Goal: Task Accomplishment & Management: Use online tool/utility

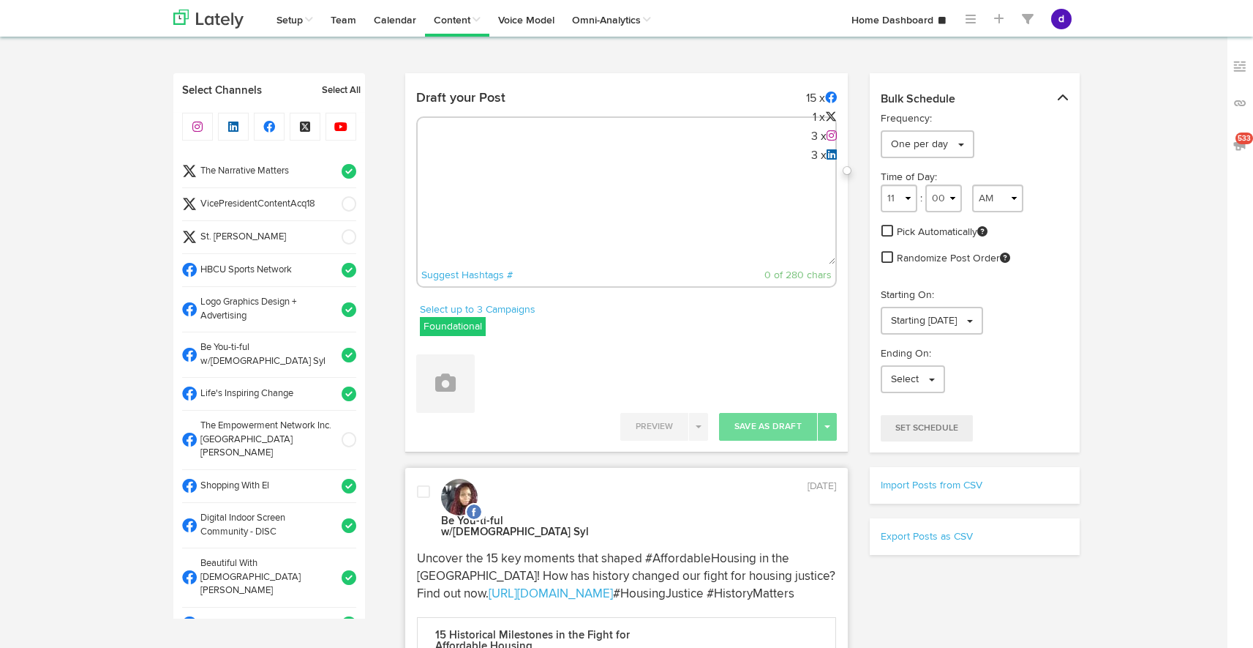
select select "11"
select select "37"
select select "11"
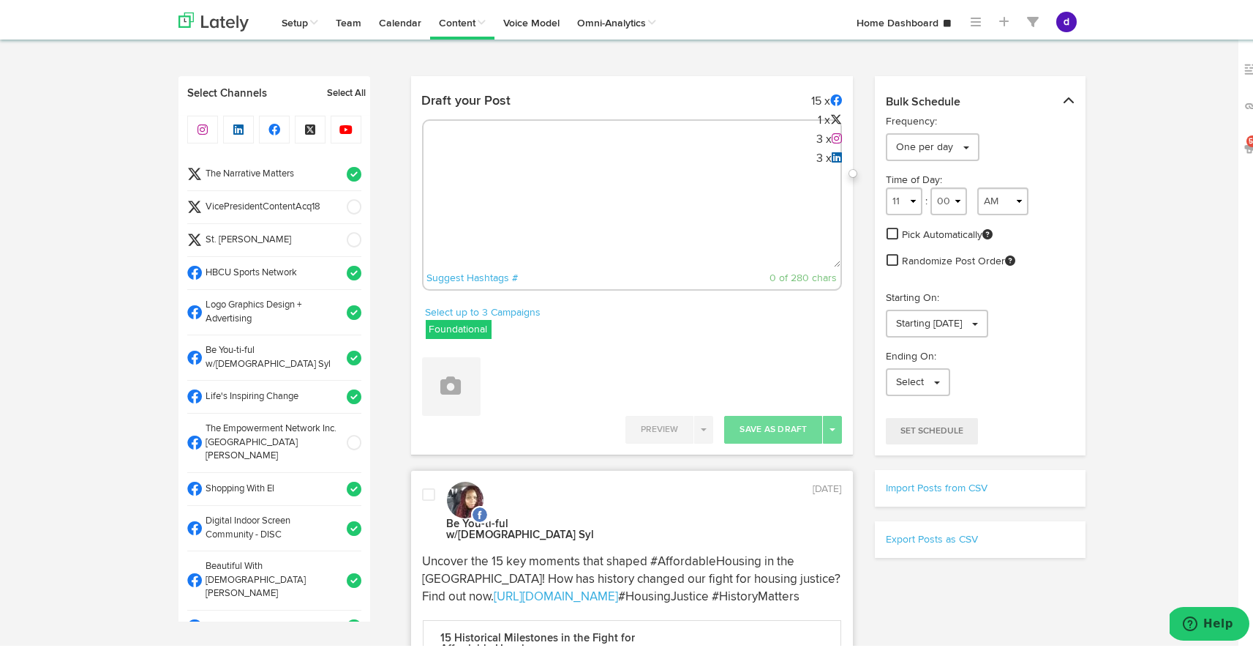
click at [447, 179] on textarea at bounding box center [633, 216] width 418 height 97
paste textarea "ARGUS News. Now. E News [DATE] Tee off for a cause! Join MOKAN’s Topgolf Fundra…"
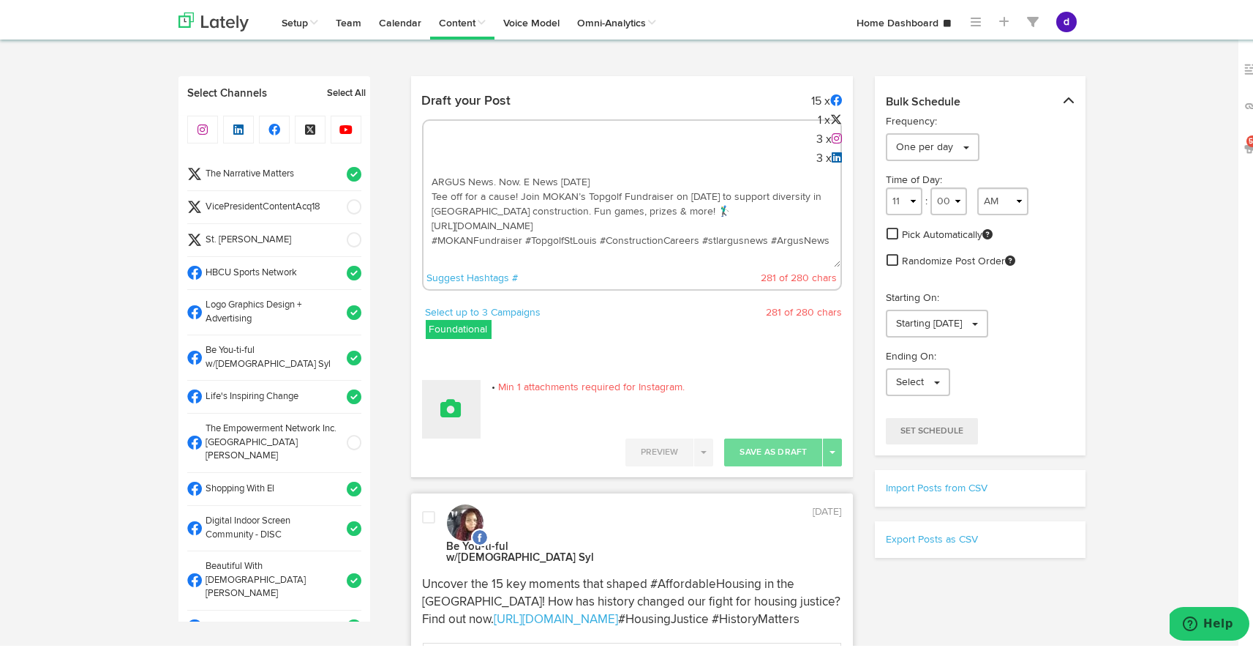
type textarea "ARGUS News. Now. E News [DATE] Tee off for a cause! Join MOKAN’s Topgolf Fundra…"
click at [455, 415] on button at bounding box center [451, 406] width 59 height 59
click at [476, 500] on link "Upload Images" at bounding box center [492, 501] width 138 height 23
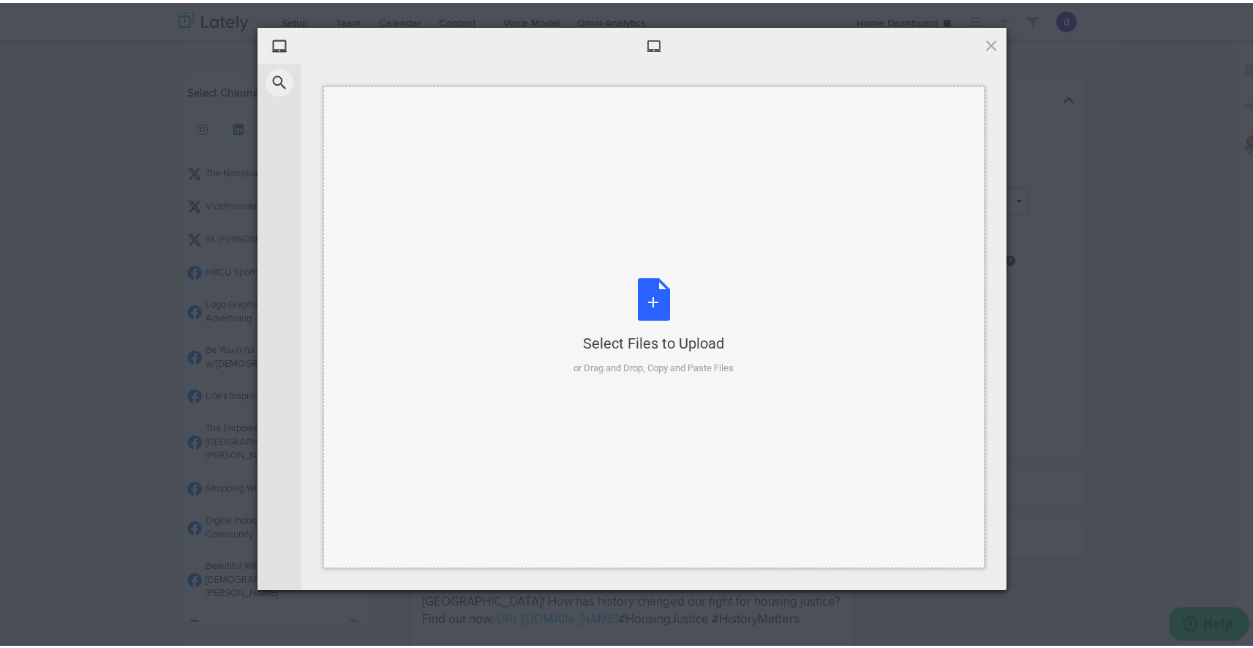
click at [646, 299] on div "Select Files to Upload or Drag and Drop, Copy and Paste Files" at bounding box center [654, 323] width 160 height 97
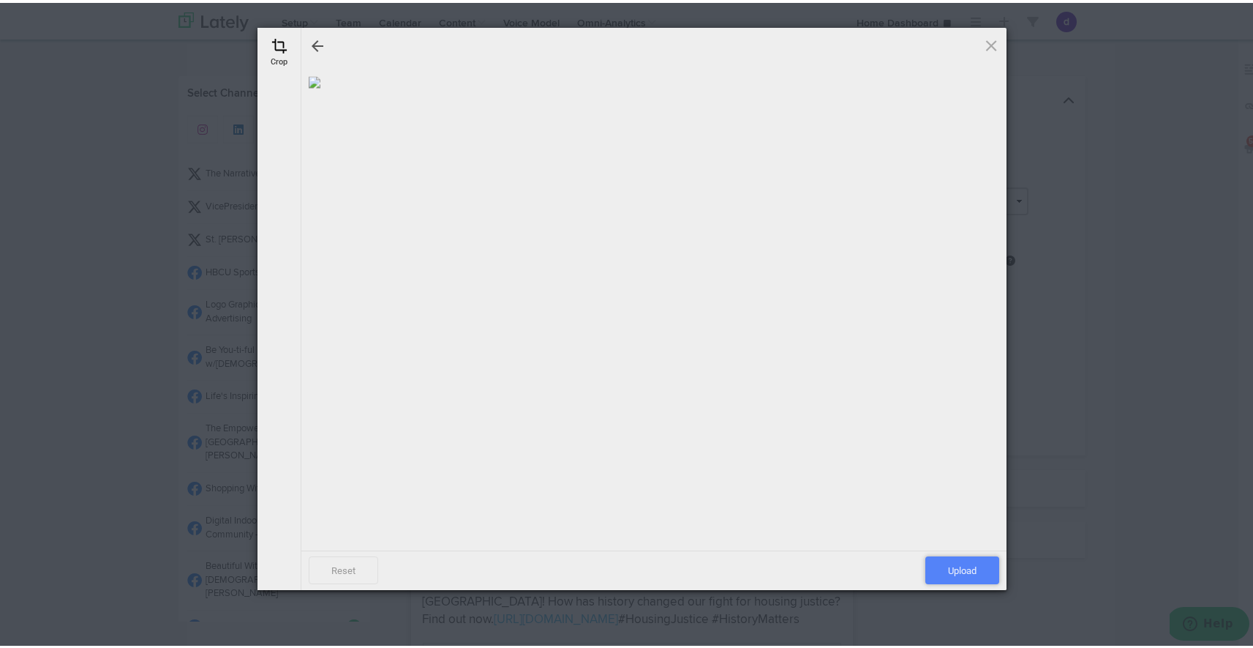
click at [965, 567] on span "Upload" at bounding box center [963, 567] width 74 height 28
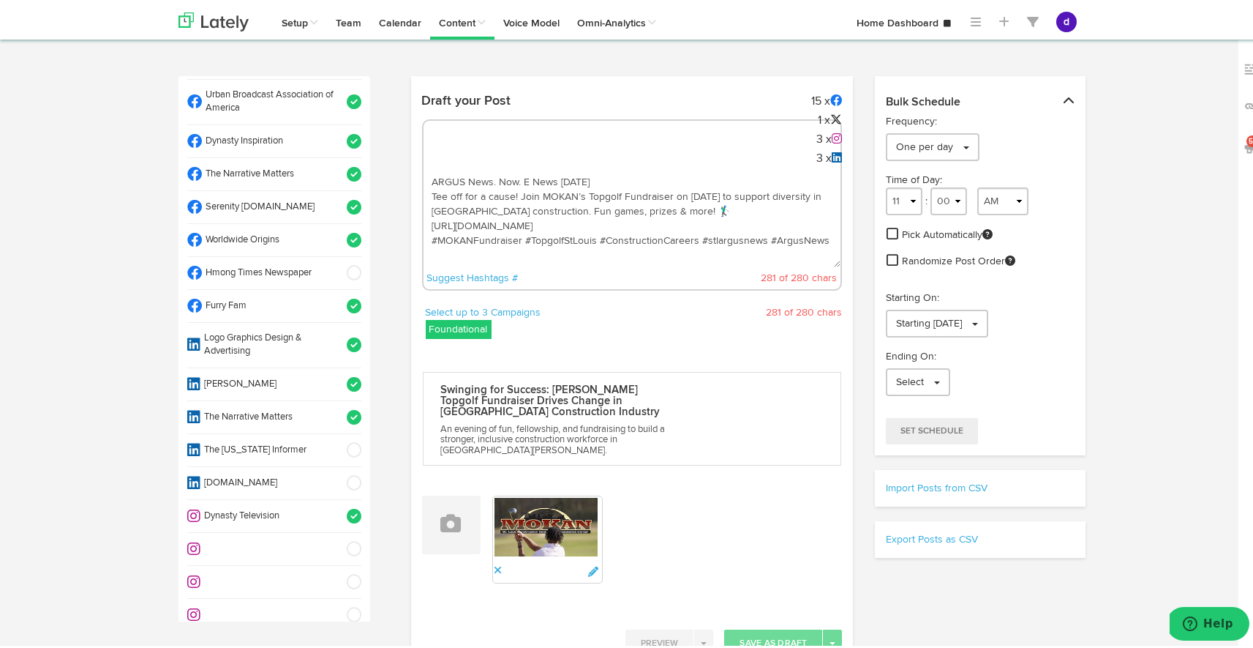
scroll to position [626, 0]
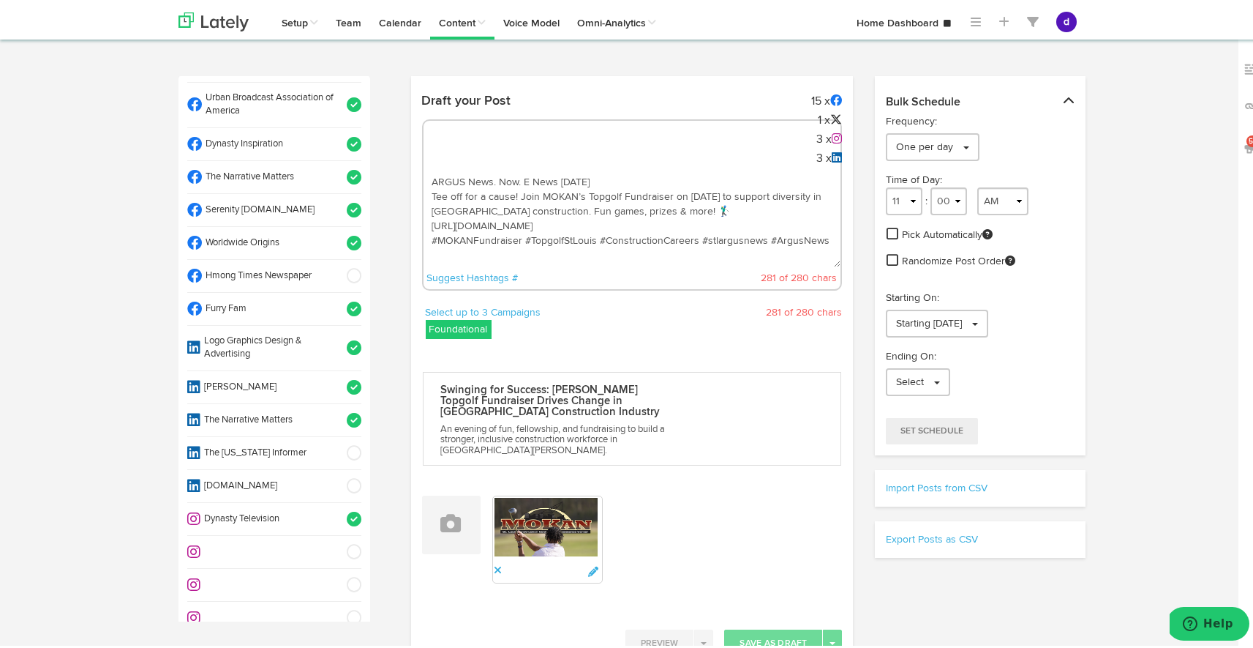
click at [337, 233] on span at bounding box center [349, 240] width 24 height 15
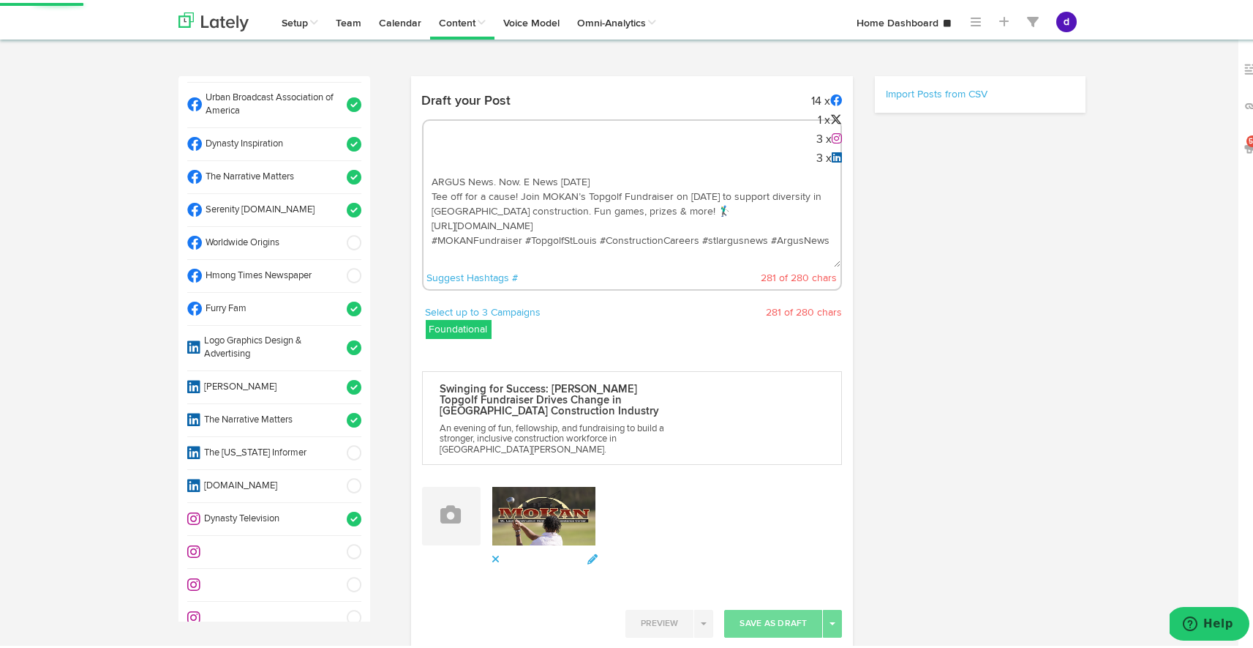
scroll to position [0, 0]
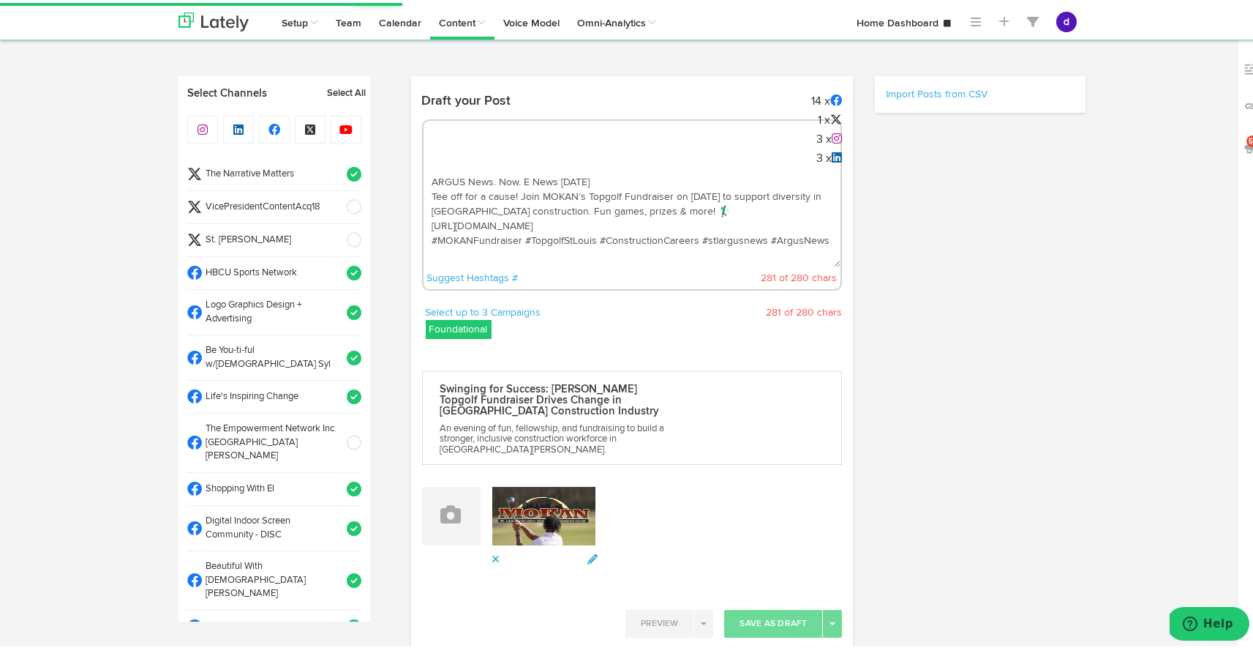
click at [338, 170] on span at bounding box center [349, 171] width 24 height 15
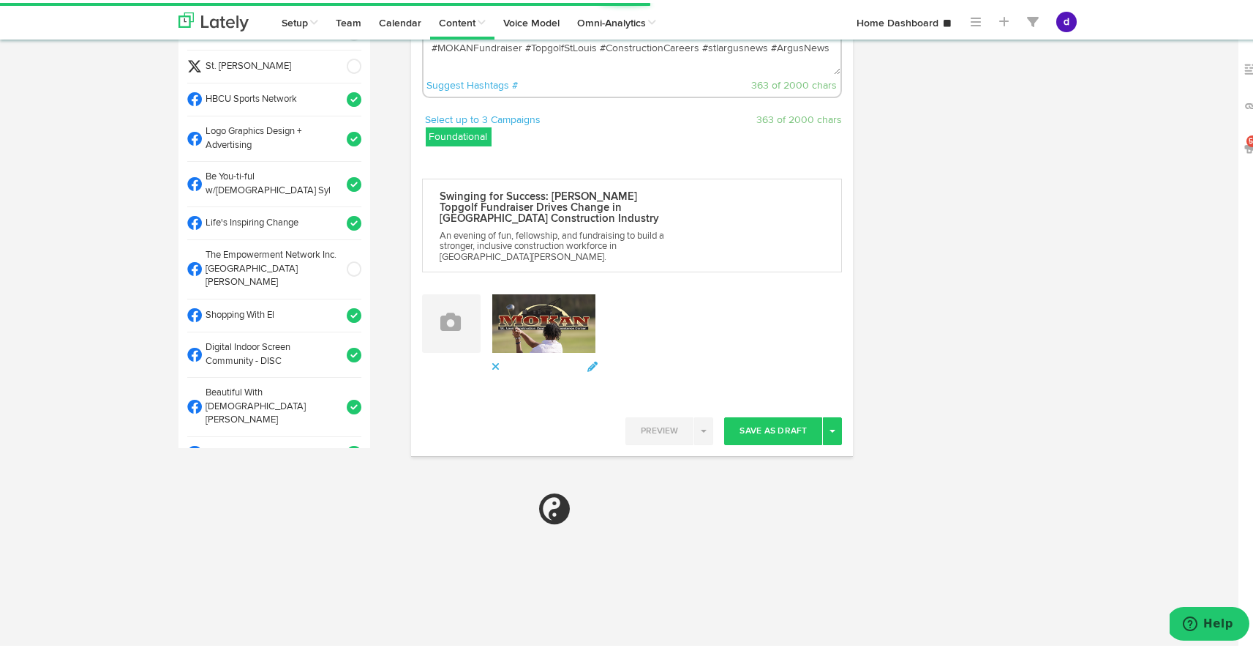
scroll to position [179, 0]
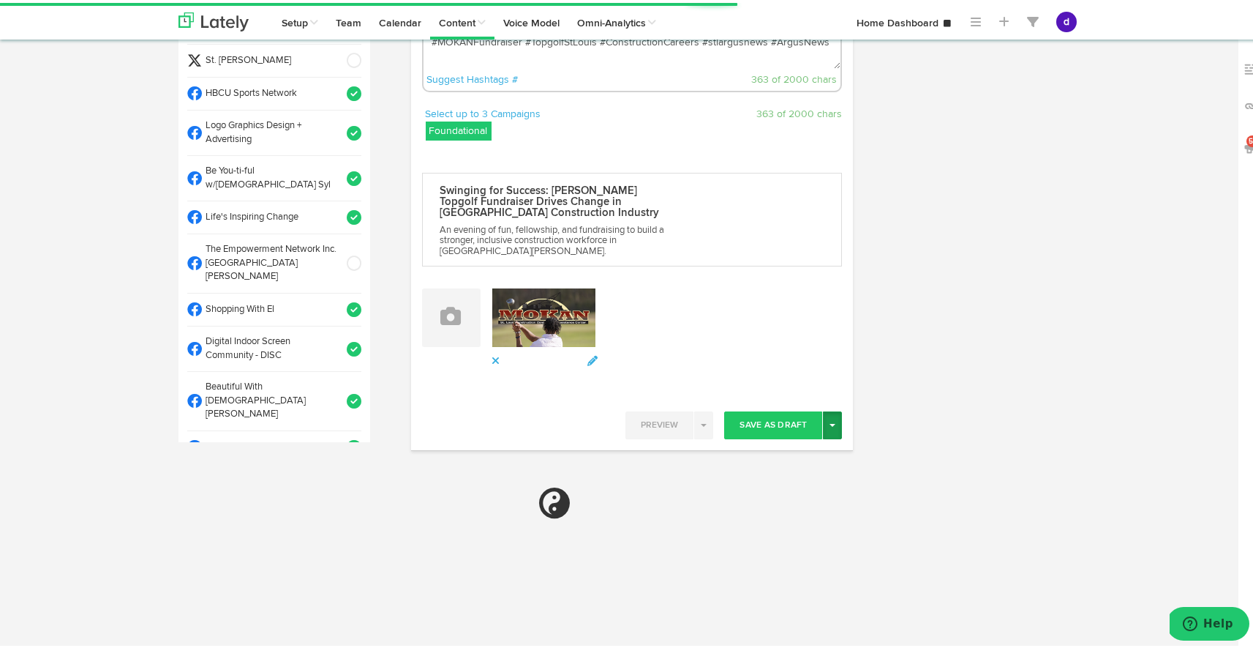
click at [828, 412] on button "Toggle Dropdown" at bounding box center [832, 422] width 19 height 28
select select "11"
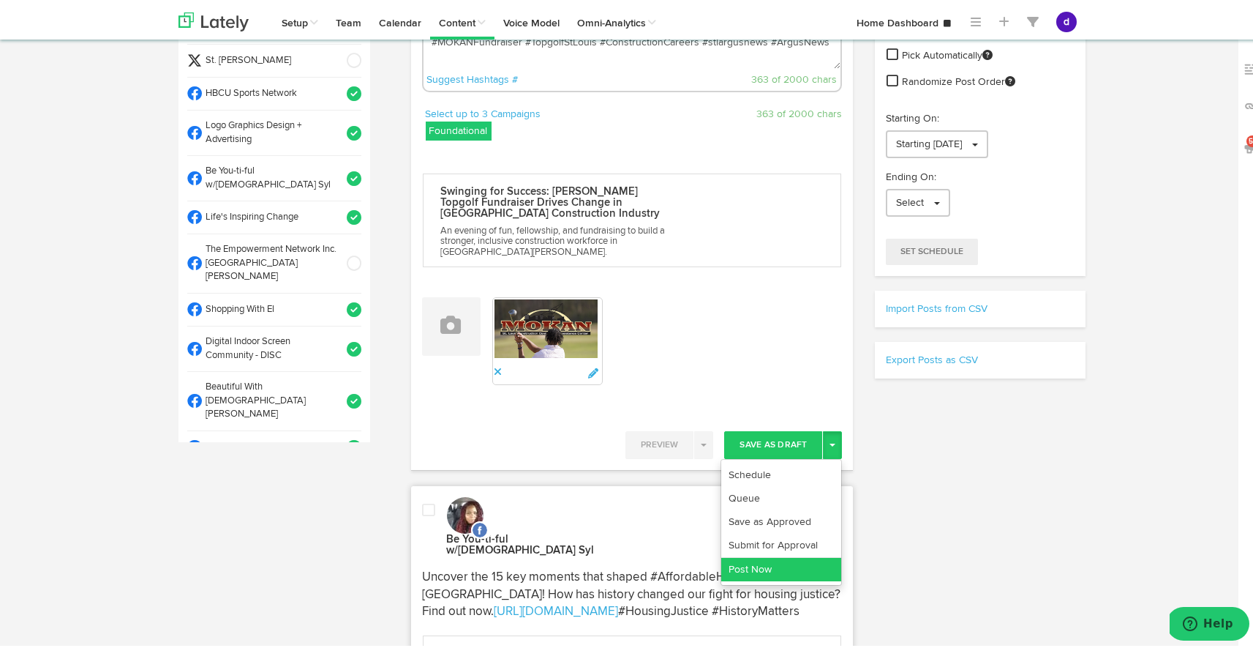
click at [779, 555] on link "Post Now" at bounding box center [781, 566] width 120 height 23
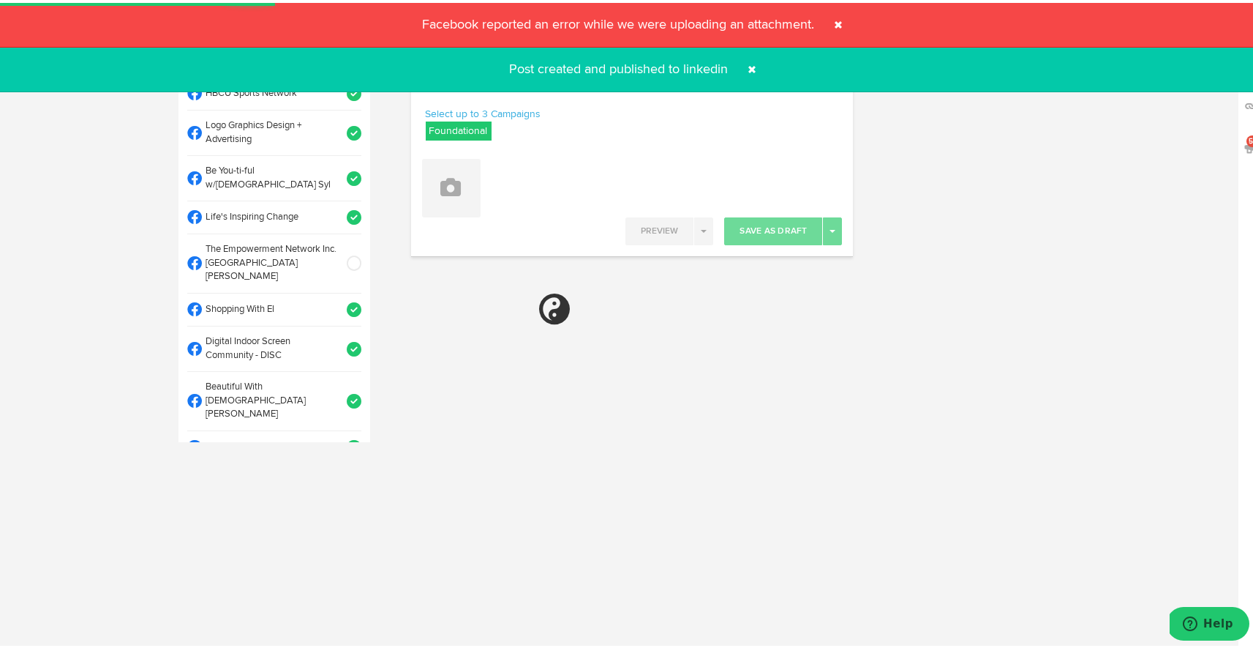
select select "11"
